Goal: Check status: Check status

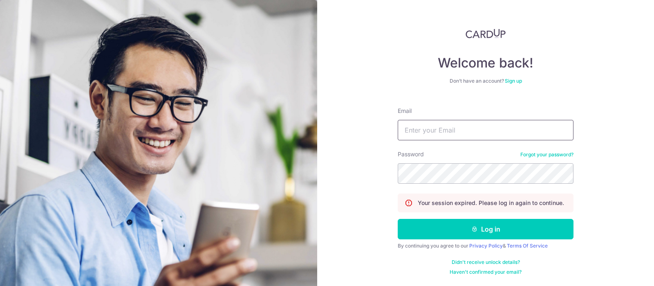
click at [445, 129] on input "Email" at bounding box center [486, 130] width 176 height 20
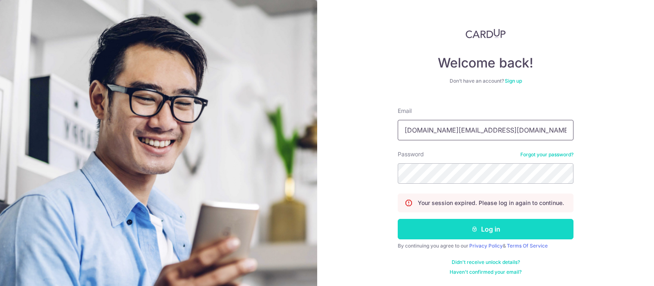
type input "[DOMAIN_NAME][EMAIL_ADDRESS][DOMAIN_NAME]"
click at [449, 232] on button "Log in" at bounding box center [486, 229] width 176 height 20
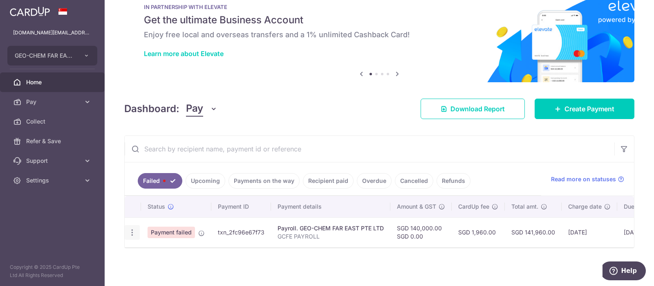
click at [131, 232] on icon "button" at bounding box center [132, 232] width 9 height 9
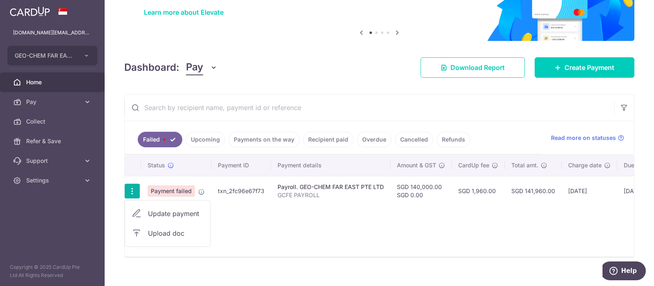
scroll to position [73, 0]
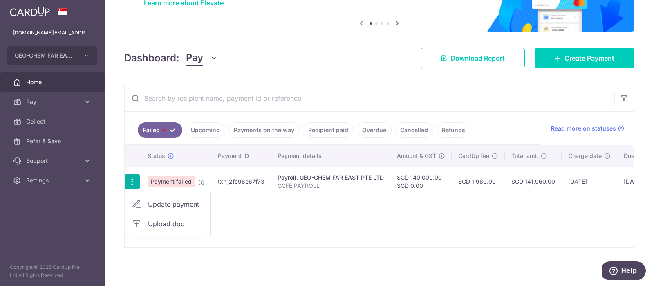
click at [307, 228] on div "Status Payment ID Payment details Amount & GST CardUp fee Total amt. Charge dat…" at bounding box center [380, 196] width 510 height 102
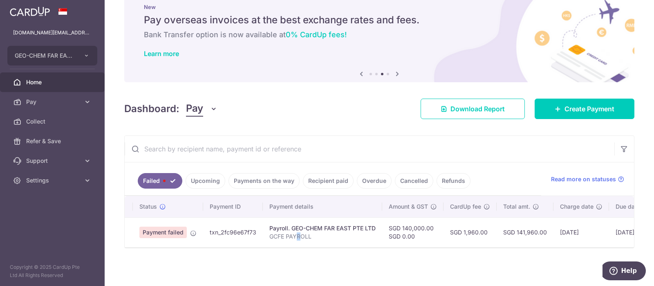
scroll to position [0, 0]
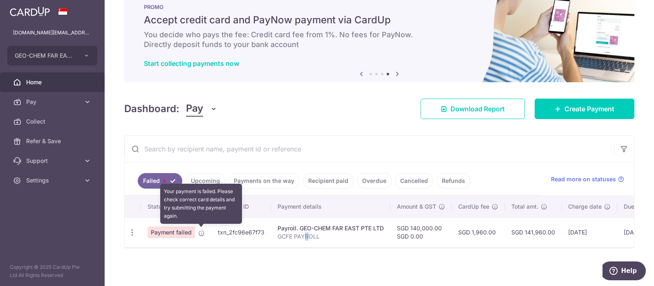
click at [200, 232] on icon at bounding box center [201, 233] width 7 height 7
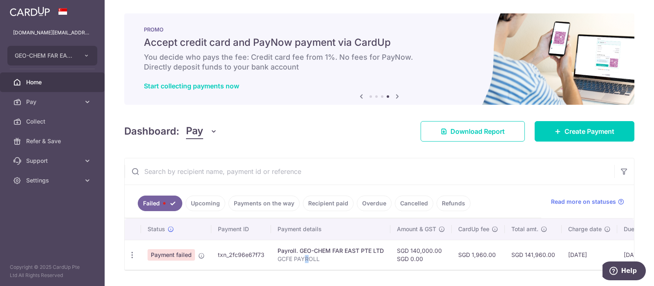
click at [399, 97] on icon at bounding box center [398, 96] width 10 height 10
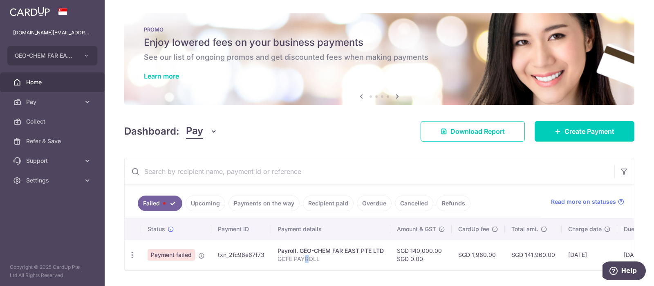
click at [399, 97] on icon at bounding box center [398, 96] width 10 height 10
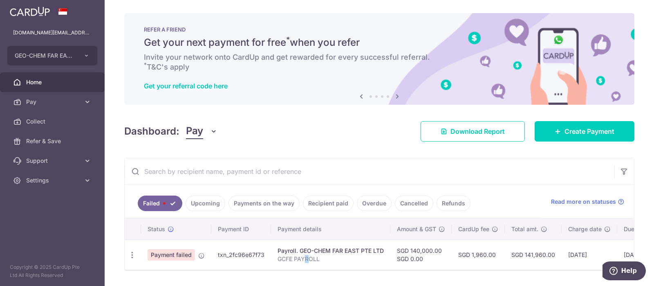
click at [399, 97] on icon at bounding box center [398, 96] width 10 height 10
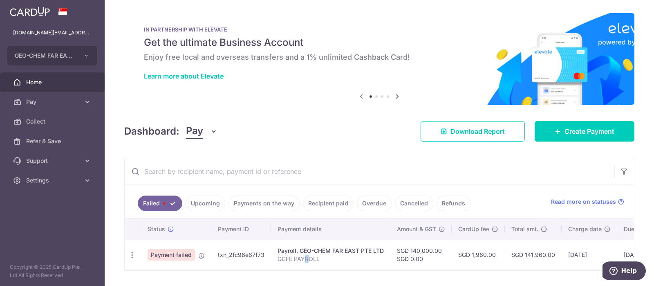
click at [398, 93] on icon at bounding box center [398, 96] width 10 height 10
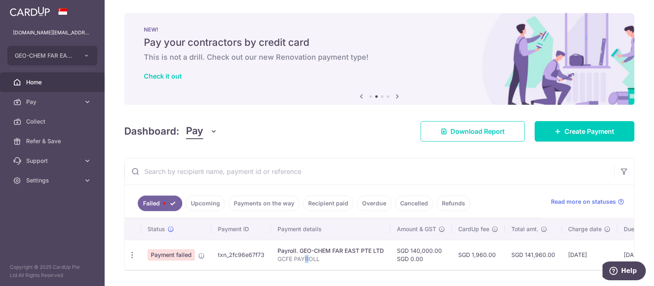
click at [399, 93] on icon at bounding box center [398, 96] width 10 height 10
